Goal: Check status

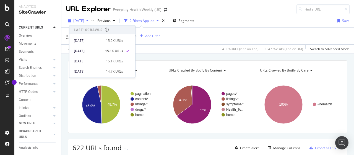
click at [84, 21] on span "[DATE]" at bounding box center [78, 20] width 11 height 5
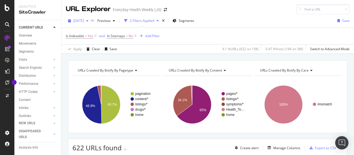
click at [84, 20] on span "[DATE]" at bounding box center [78, 20] width 11 height 5
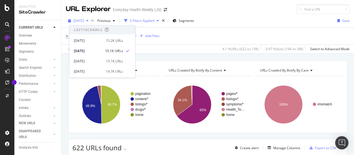
click at [84, 20] on span "[DATE]" at bounding box center [78, 20] width 11 height 5
